Goal: Find specific page/section: Find specific page/section

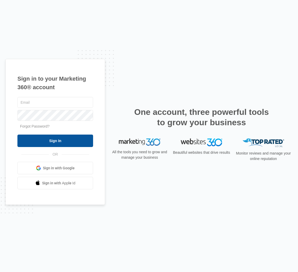
type input "[EMAIL_ADDRESS][DOMAIN_NAME]"
click at [44, 137] on input "Sign In" at bounding box center [55, 141] width 76 height 12
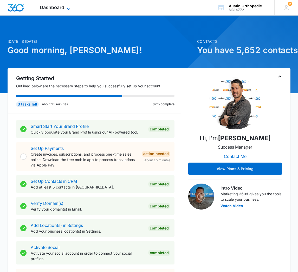
click at [68, 9] on icon at bounding box center [68, 9] width 6 height 6
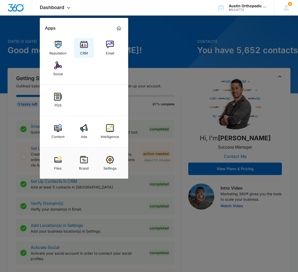
click at [80, 48] on img at bounding box center [84, 45] width 8 height 8
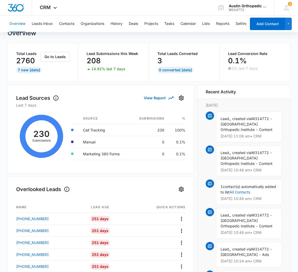
scroll to position [19, 0]
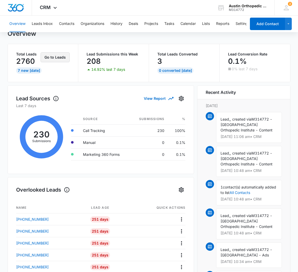
click at [64, 59] on button "Go to Leads" at bounding box center [55, 57] width 29 height 10
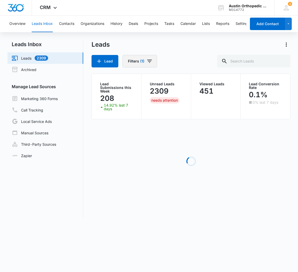
click at [147, 63] on icon "Filters" at bounding box center [149, 61] width 6 height 6
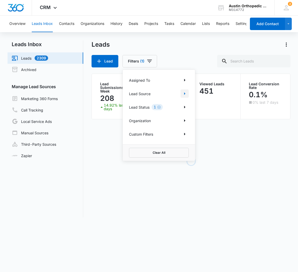
click at [183, 96] on icon "Show Lead Source filters" at bounding box center [184, 94] width 6 height 6
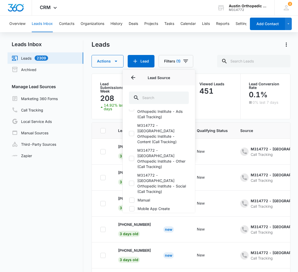
scroll to position [33, 0]
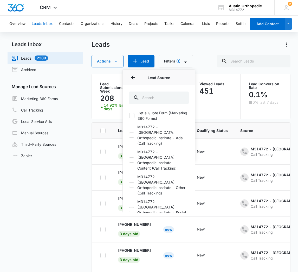
click at [210, 118] on div "Leads Actions Lead Filters (1) Assigned To Lead Source Lead Source Default Feed…" at bounding box center [190, 178] width 199 height 274
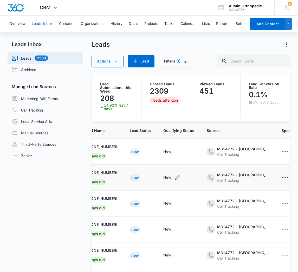
scroll to position [0, 0]
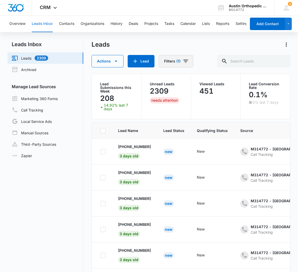
click at [185, 62] on icon "Filters" at bounding box center [185, 61] width 6 height 6
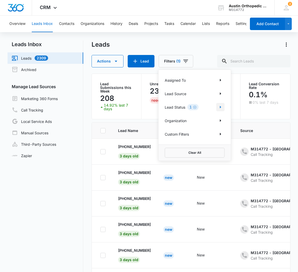
click at [222, 106] on icon "Show Lead Status filters" at bounding box center [220, 107] width 6 height 6
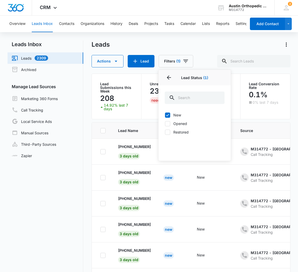
click at [216, 52] on div "Leads Actions Lead Filters (1) Assigned To Lead Source Lead Status 1 Lead Statu…" at bounding box center [190, 54] width 199 height 27
